Goal: Task Accomplishment & Management: Manage account settings

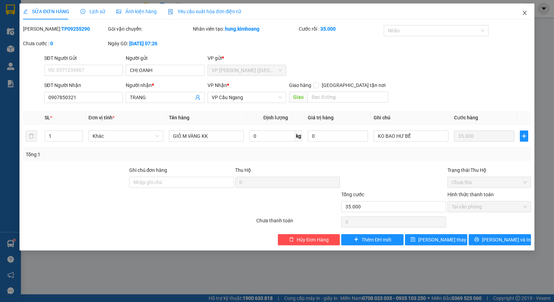
click at [524, 17] on span "Close" at bounding box center [525, 13] width 20 height 20
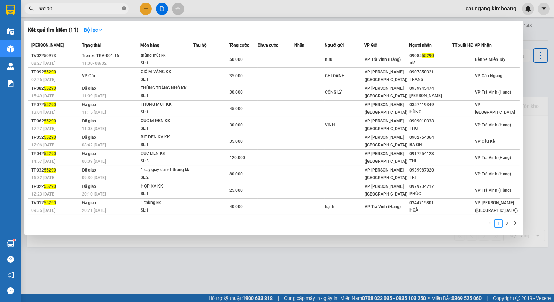
click at [124, 9] on icon "close-circle" at bounding box center [124, 8] width 4 height 4
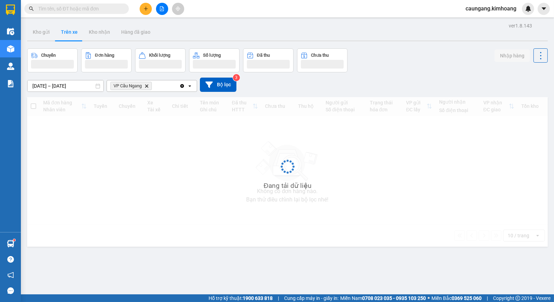
click at [90, 8] on input "text" at bounding box center [79, 9] width 82 height 8
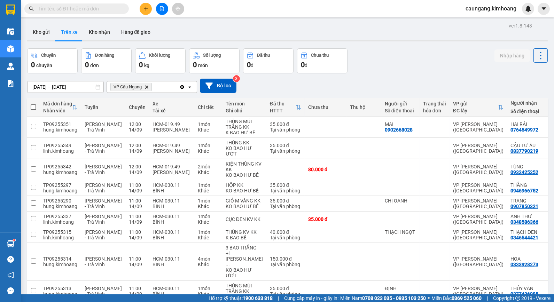
click at [90, 8] on input "text" at bounding box center [79, 9] width 82 height 8
click at [107, 9] on input "text" at bounding box center [79, 9] width 82 height 8
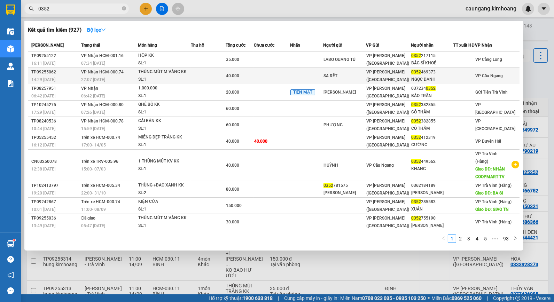
type input "0352"
click at [290, 79] on td at bounding box center [272, 76] width 36 height 16
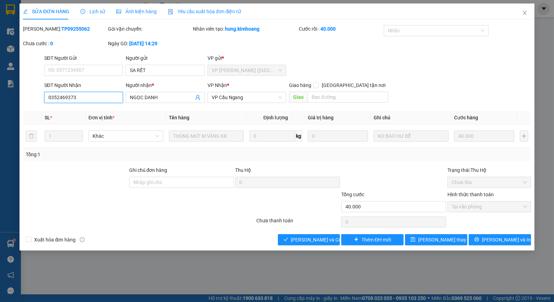
drag, startPoint x: 59, startPoint y: 99, endPoint x: 68, endPoint y: 99, distance: 9.1
click at [68, 99] on input "0352469373" at bounding box center [83, 97] width 79 height 11
click at [446, 181] on div at bounding box center [394, 179] width 106 height 24
drag, startPoint x: 57, startPoint y: 29, endPoint x: 79, endPoint y: 25, distance: 22.3
click at [79, 25] on div "Mã ĐH: TP09255062" at bounding box center [65, 29] width 84 height 8
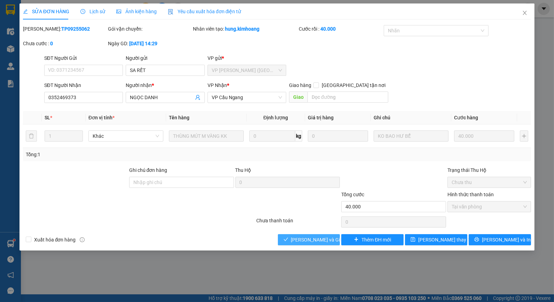
click at [319, 244] on span "[PERSON_NAME] và Giao hàng" at bounding box center [324, 240] width 67 height 8
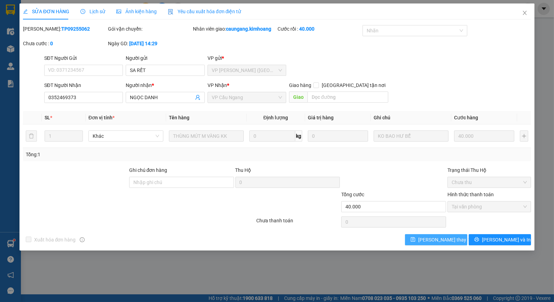
click at [430, 243] on span "[PERSON_NAME] thay đổi" at bounding box center [446, 240] width 56 height 8
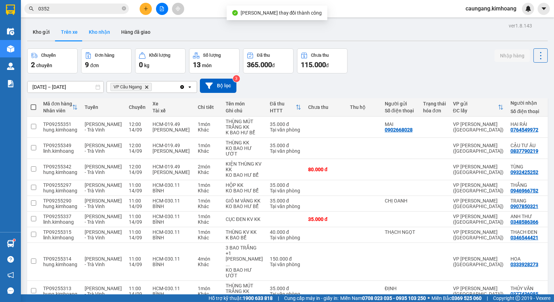
click at [103, 33] on button "Kho nhận" at bounding box center [99, 32] width 32 height 17
type input "[DATE] – [DATE]"
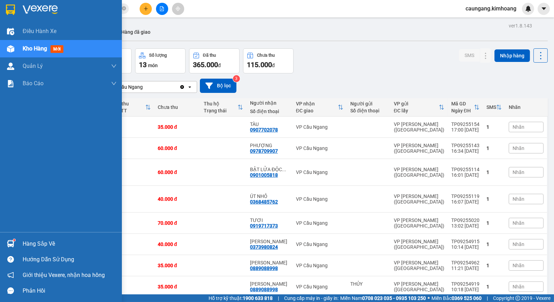
click at [18, 241] on div "Hàng sắp về" at bounding box center [61, 244] width 122 height 16
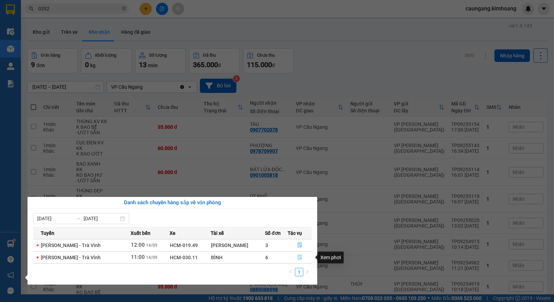
click at [298, 258] on icon "file-done" at bounding box center [300, 257] width 5 height 5
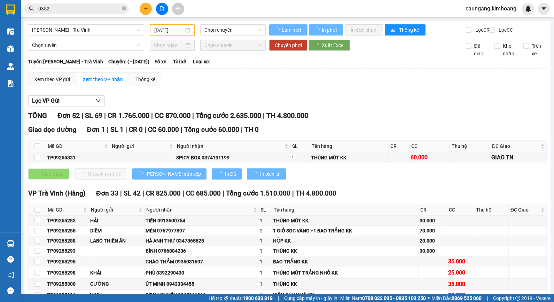
type input "[DATE]"
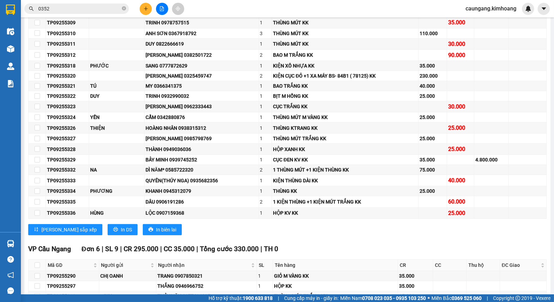
scroll to position [426, 0]
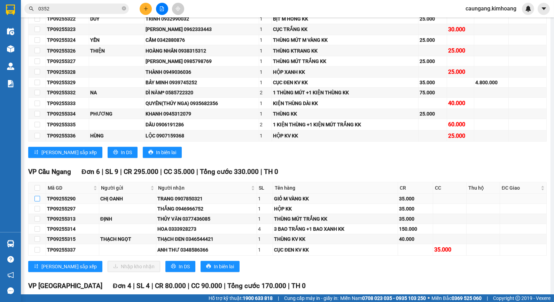
click at [36, 202] on input "checkbox" at bounding box center [37, 199] width 6 height 6
checkbox input "true"
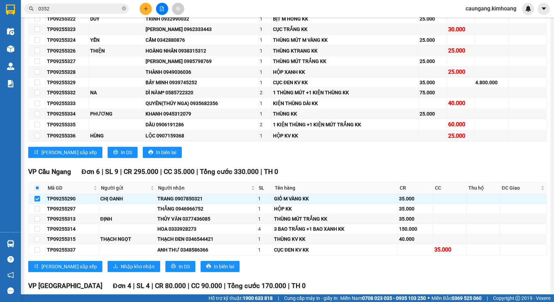
scroll to position [464, 0]
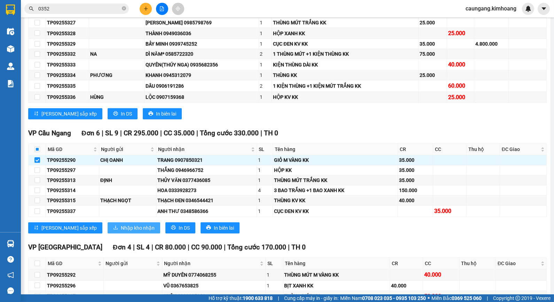
click at [121, 232] on span "Nhập kho nhận" at bounding box center [138, 228] width 34 height 8
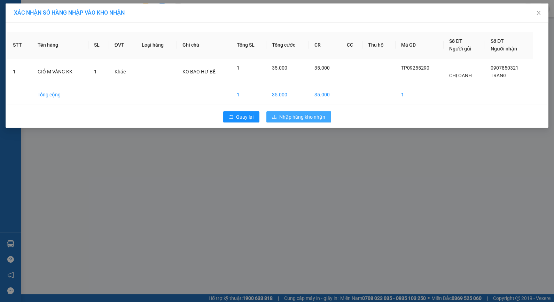
click at [276, 117] on icon "download" at bounding box center [274, 117] width 5 height 5
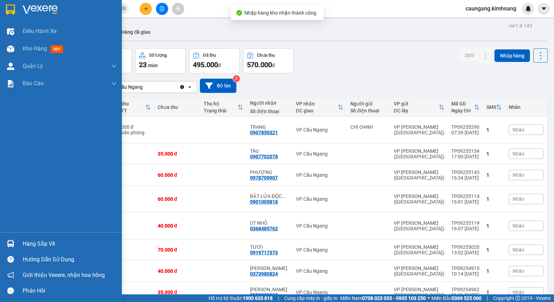
click at [33, 248] on div "Hàng sắp về" at bounding box center [70, 244] width 94 height 10
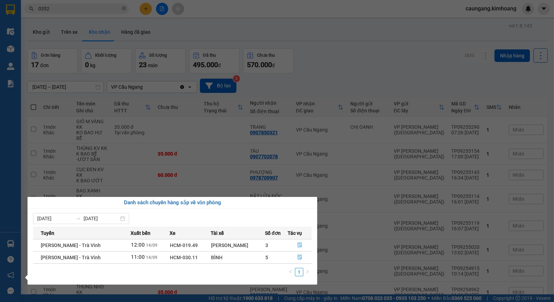
click at [339, 55] on section "Kết quả tìm kiếm ( 927 ) Bộ lọc Mã ĐH Trạng thái Món hàng Thu hộ Tổng cước Chưa…" at bounding box center [277, 151] width 554 height 302
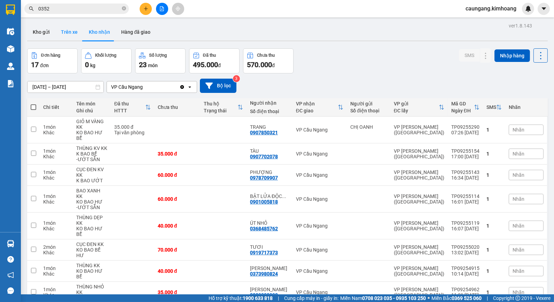
click at [68, 31] on button "Trên xe" at bounding box center [69, 32] width 28 height 17
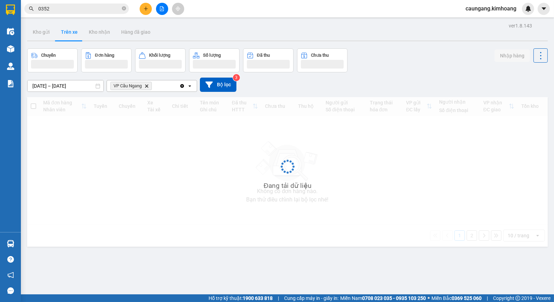
type input "[DATE] – [DATE]"
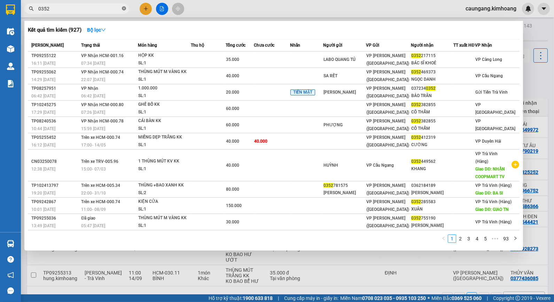
click at [124, 7] on icon "close-circle" at bounding box center [124, 8] width 4 height 4
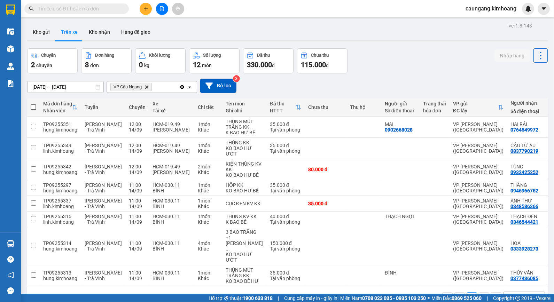
click at [110, 7] on input "text" at bounding box center [79, 9] width 82 height 8
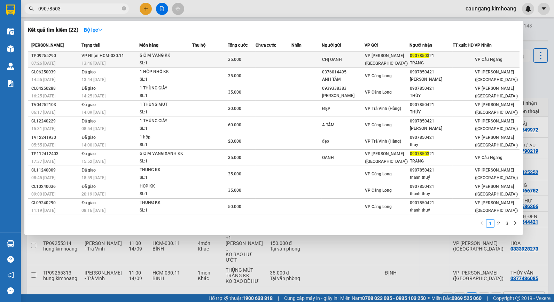
type input "09078503"
click at [192, 55] on div "GIỎ M VÀNG KK" at bounding box center [166, 56] width 52 height 8
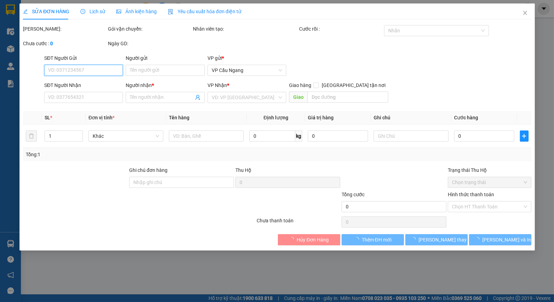
type input "CHỊ OANH"
type input "0907850321"
type input "TRANG"
type input "35.000"
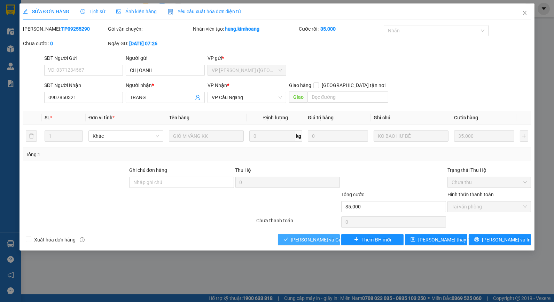
click at [321, 240] on span "[PERSON_NAME] và Giao hàng" at bounding box center [324, 240] width 67 height 8
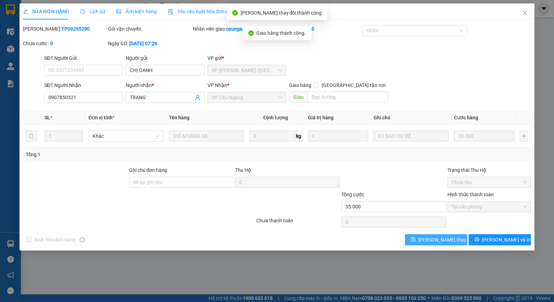
click at [428, 242] on span "[PERSON_NAME] thay đổi" at bounding box center [446, 240] width 56 height 8
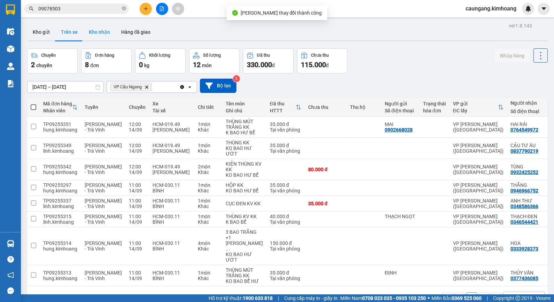
click at [96, 29] on button "Kho nhận" at bounding box center [99, 32] width 32 height 17
type input "[DATE] – [DATE]"
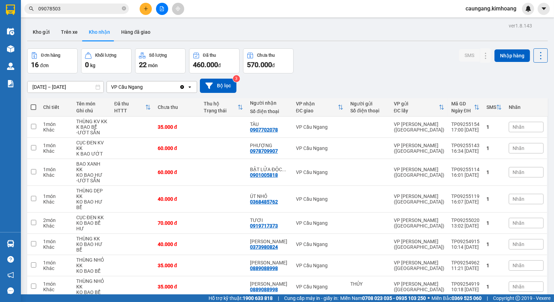
scroll to position [52, 0]
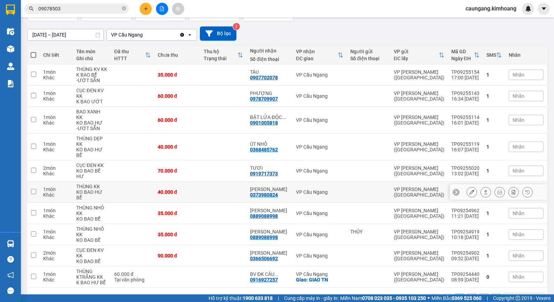
click at [239, 182] on td at bounding box center [223, 192] width 46 height 21
checkbox input "true"
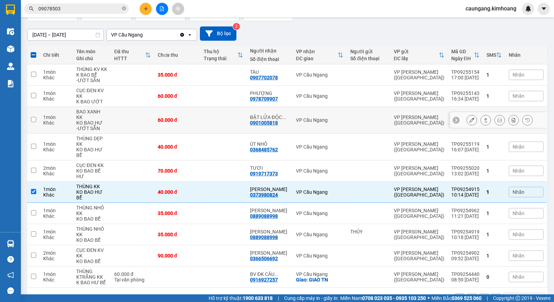
scroll to position [0, 0]
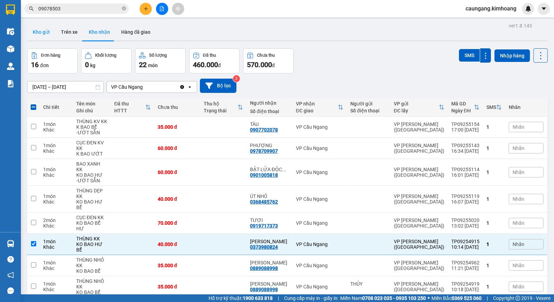
click at [34, 30] on button "Kho gửi" at bounding box center [41, 32] width 28 height 17
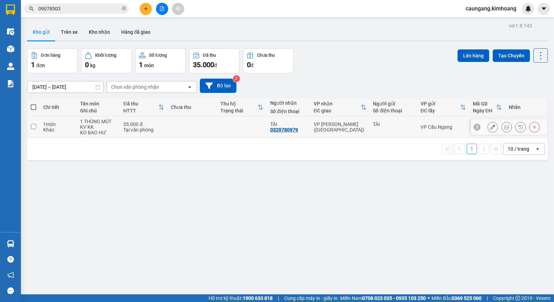
click at [341, 130] on td "VP [PERSON_NAME] ([GEOGRAPHIC_DATA])" at bounding box center [339, 127] width 59 height 21
checkbox input "true"
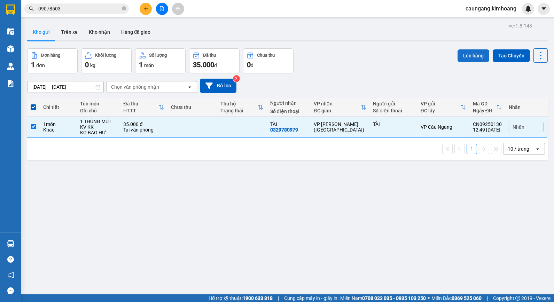
click at [464, 55] on button "Lên hàng" at bounding box center [474, 55] width 32 height 13
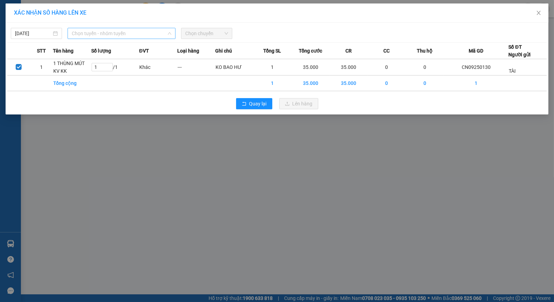
click at [140, 28] on div "Chọn tuyến - nhóm tuyến" at bounding box center [122, 33] width 108 height 11
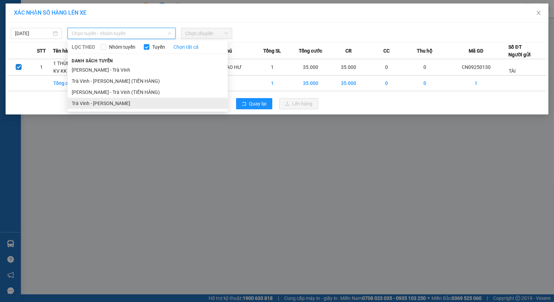
click at [114, 104] on li "Trà Vinh - [PERSON_NAME]" at bounding box center [148, 103] width 160 height 11
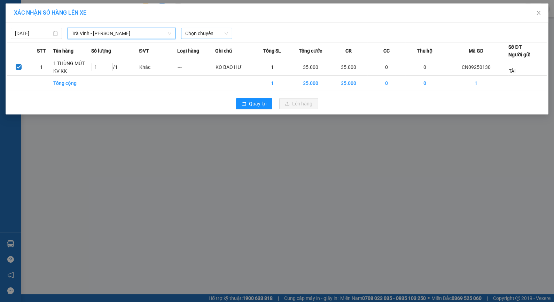
click at [211, 34] on span "Chọn chuyến" at bounding box center [206, 33] width 43 height 10
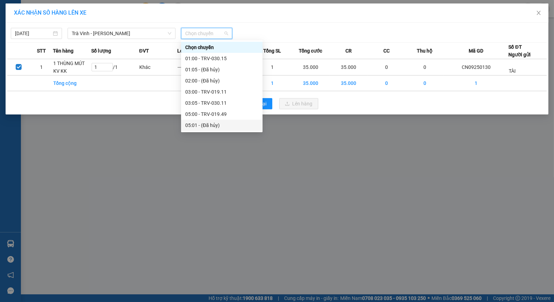
scroll to position [178, 0]
click at [206, 94] on div "15:01 (TC) - TRV-000.72 - (Đã hủy)" at bounding box center [221, 92] width 73 height 8
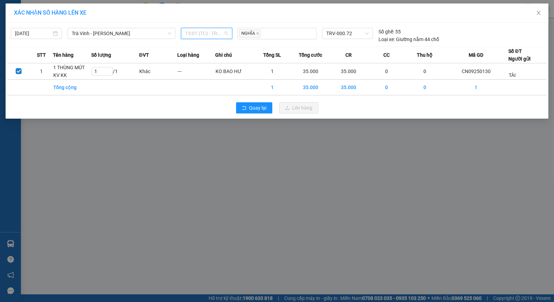
click at [216, 33] on span "15:01 (TC) - TRV-000.72 - (Đã hủy)" at bounding box center [206, 33] width 43 height 10
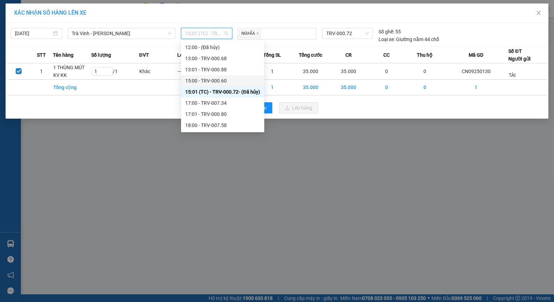
click at [214, 78] on div "15:00 - TRV-000.60" at bounding box center [222, 81] width 75 height 8
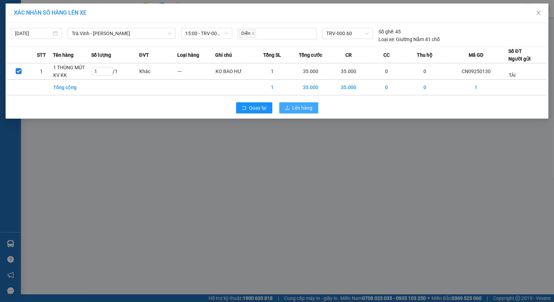
click at [299, 108] on span "Lên hàng" at bounding box center [303, 108] width 20 height 8
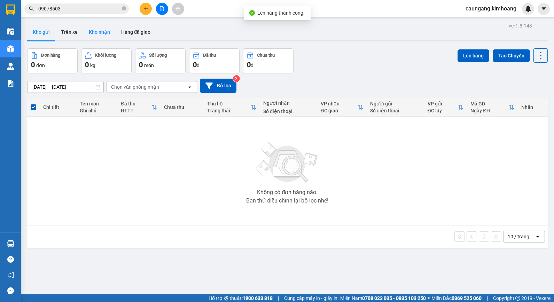
click at [99, 32] on button "Kho nhận" at bounding box center [99, 32] width 32 height 17
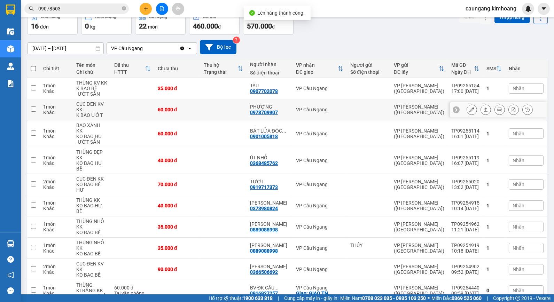
scroll to position [52, 0]
